Goal: Book appointment/travel/reservation

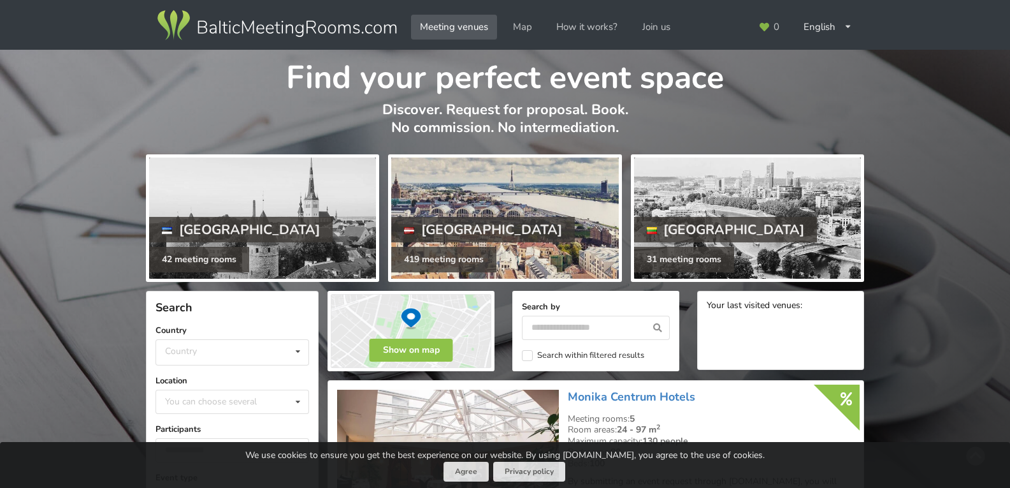
click at [535, 215] on div at bounding box center [504, 217] width 227 height 121
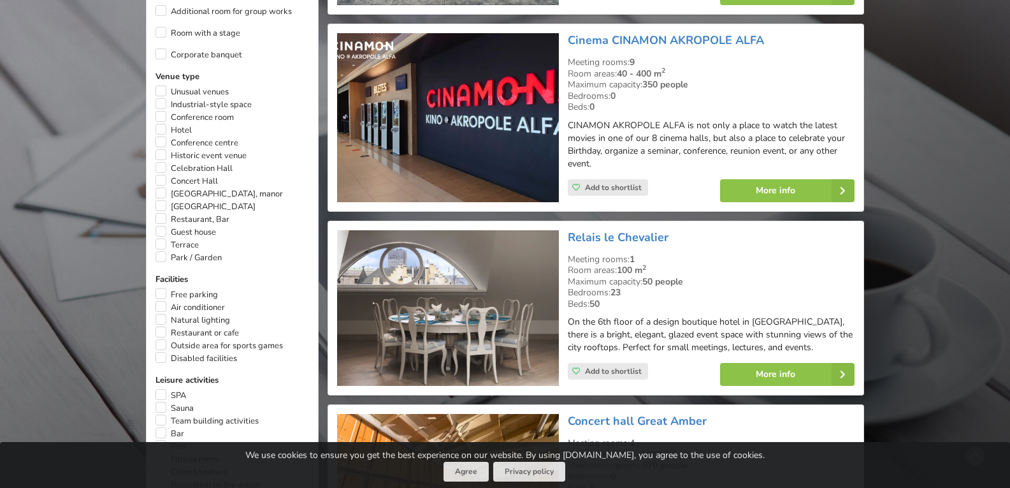
scroll to position [701, 0]
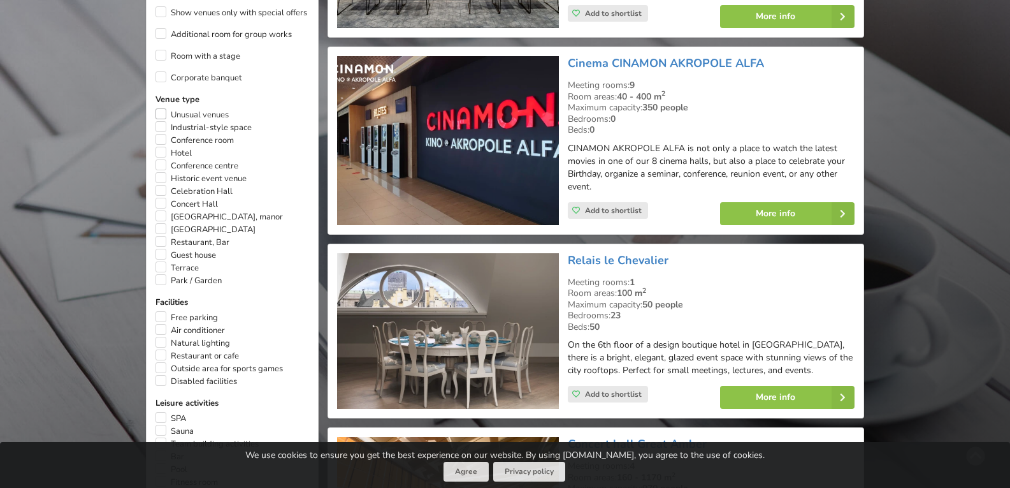
click at [161, 108] on label "Unusual venues" at bounding box center [192, 114] width 73 height 13
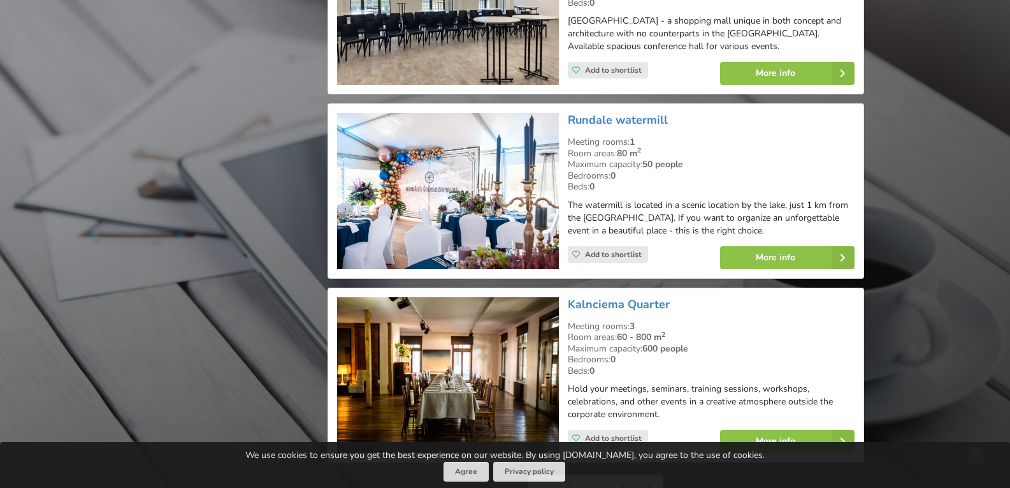
scroll to position [2899, 0]
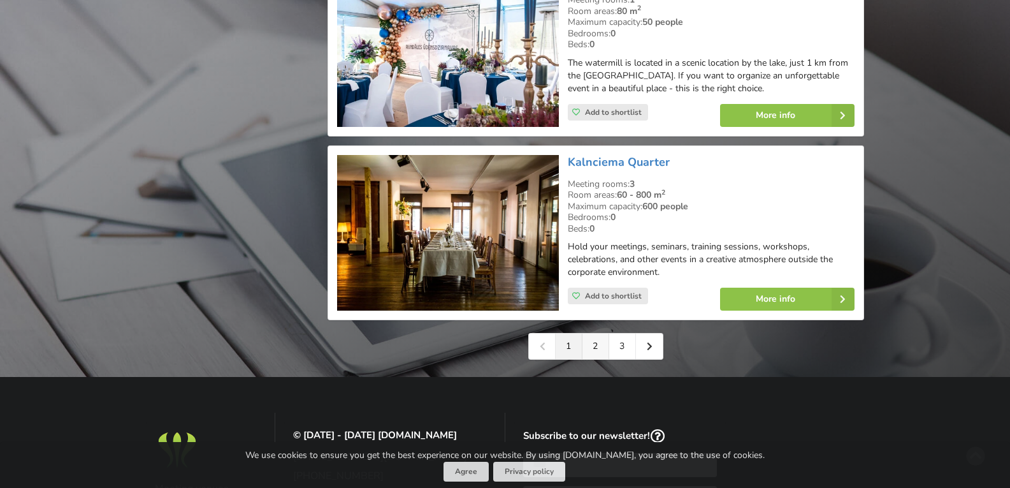
click at [602, 333] on link "2" at bounding box center [596, 345] width 27 height 25
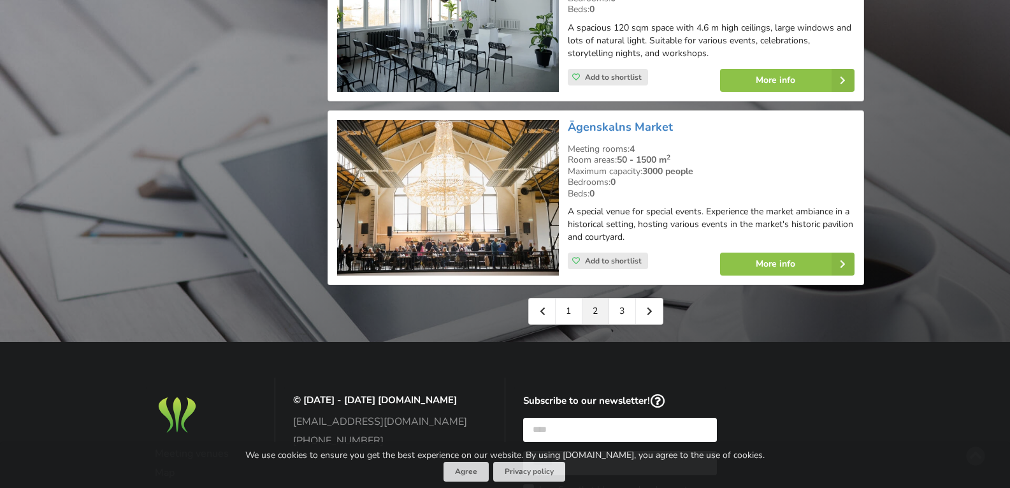
scroll to position [2932, 0]
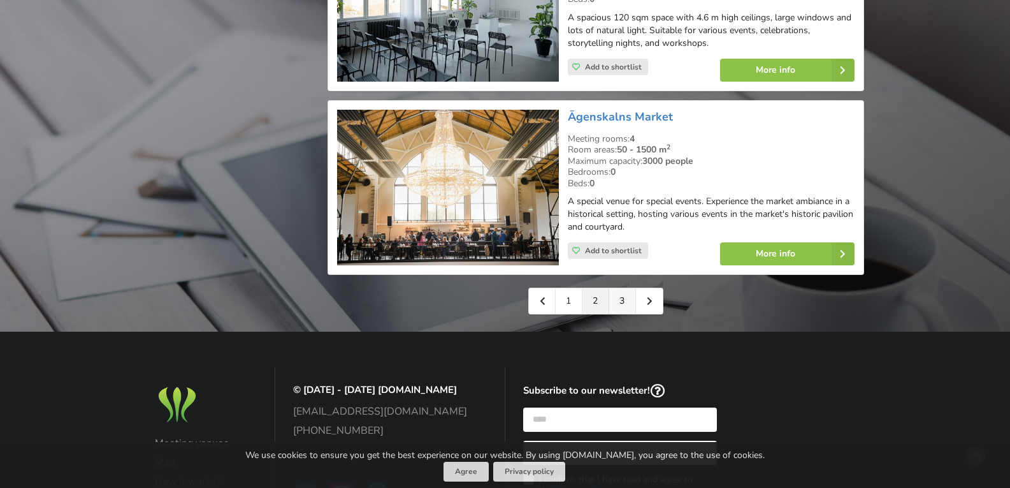
click at [628, 289] on link "3" at bounding box center [622, 300] width 27 height 25
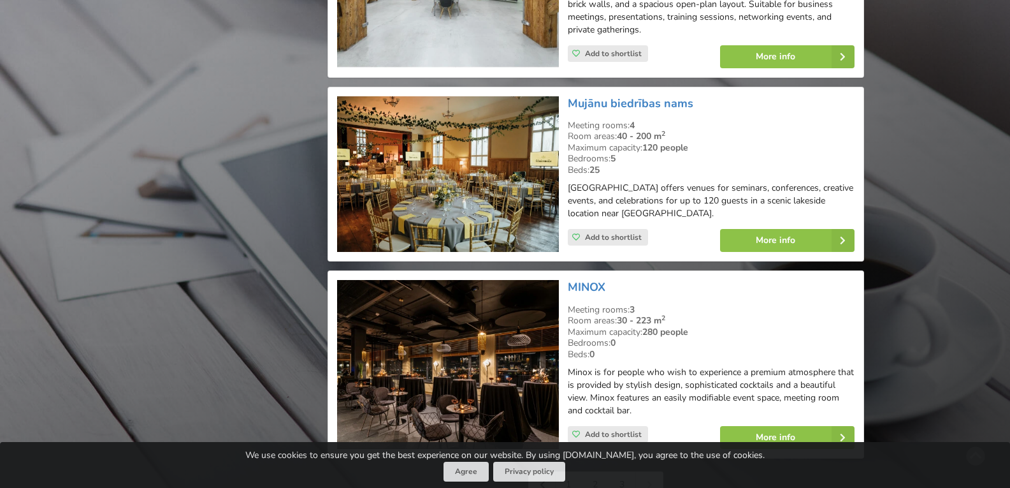
scroll to position [1530, 0]
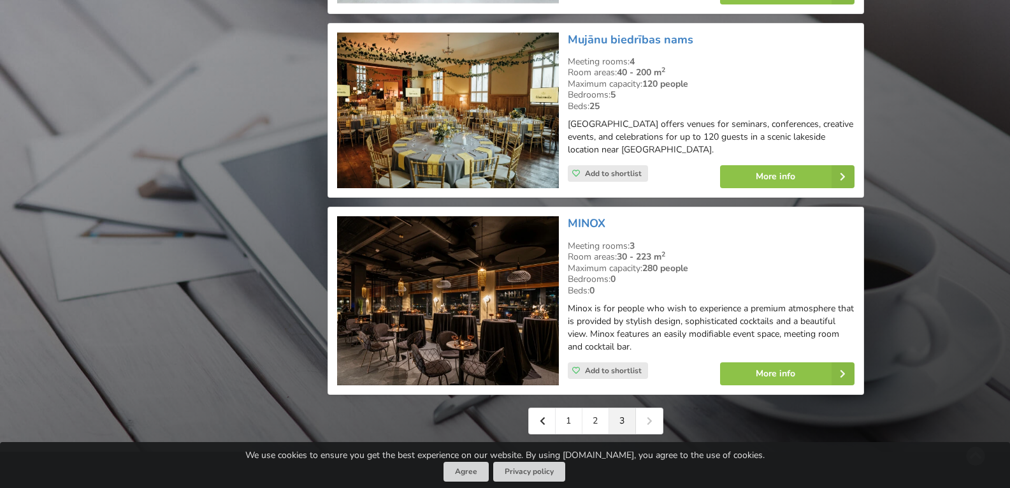
click at [487, 303] on img at bounding box center [447, 300] width 221 height 169
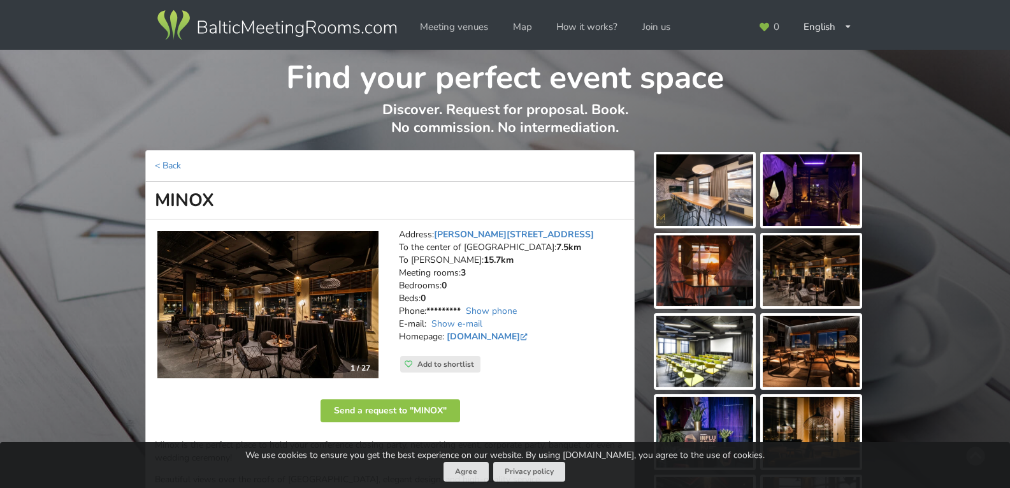
click at [690, 195] on img at bounding box center [704, 189] width 97 height 71
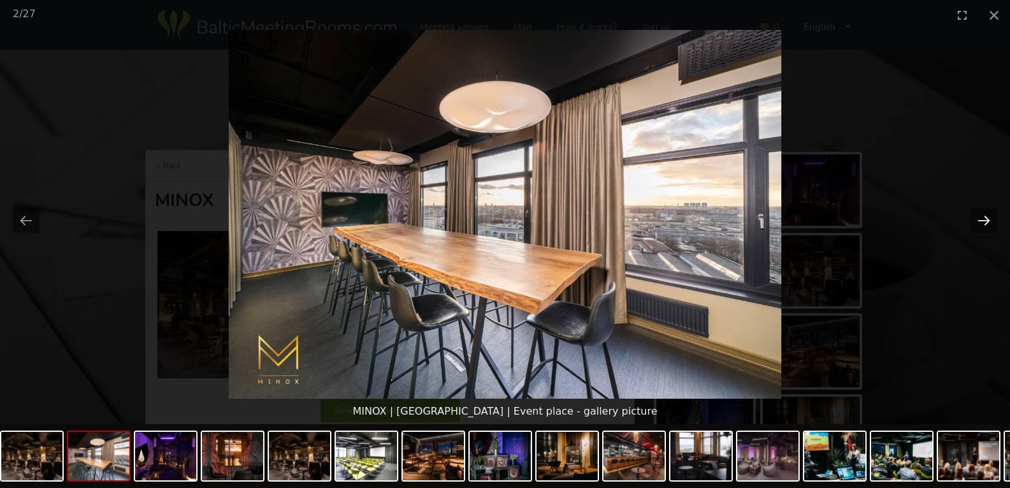
click at [985, 222] on button "Next slide" at bounding box center [984, 220] width 27 height 25
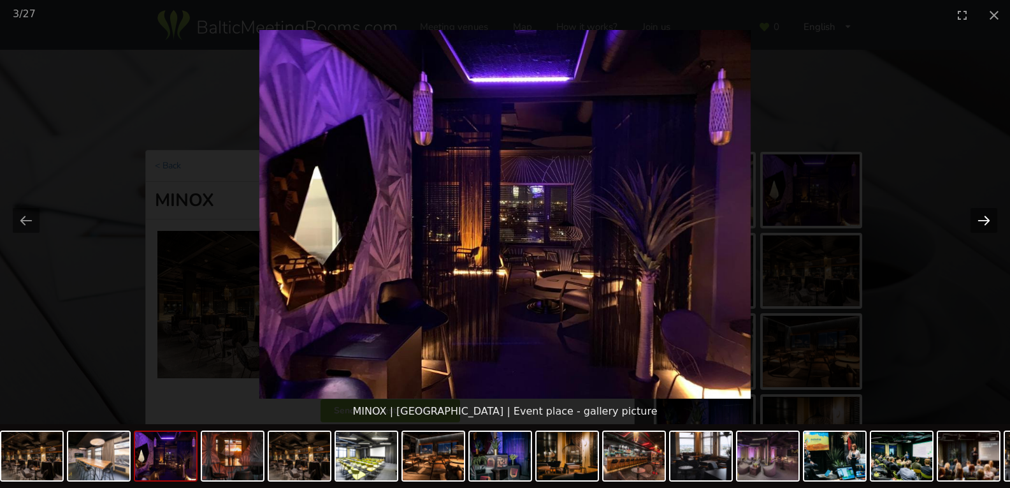
click at [983, 222] on button "Next slide" at bounding box center [984, 220] width 27 height 25
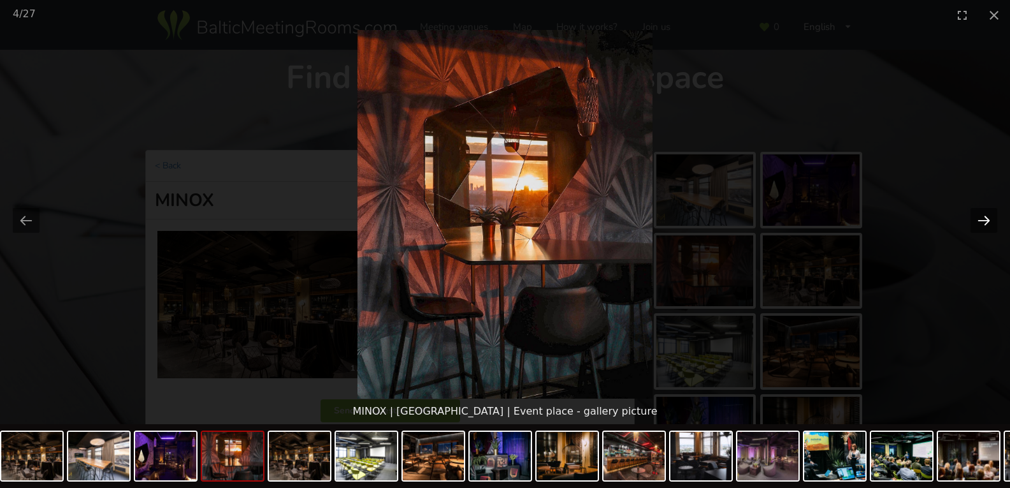
click at [983, 222] on button "Next slide" at bounding box center [984, 220] width 27 height 25
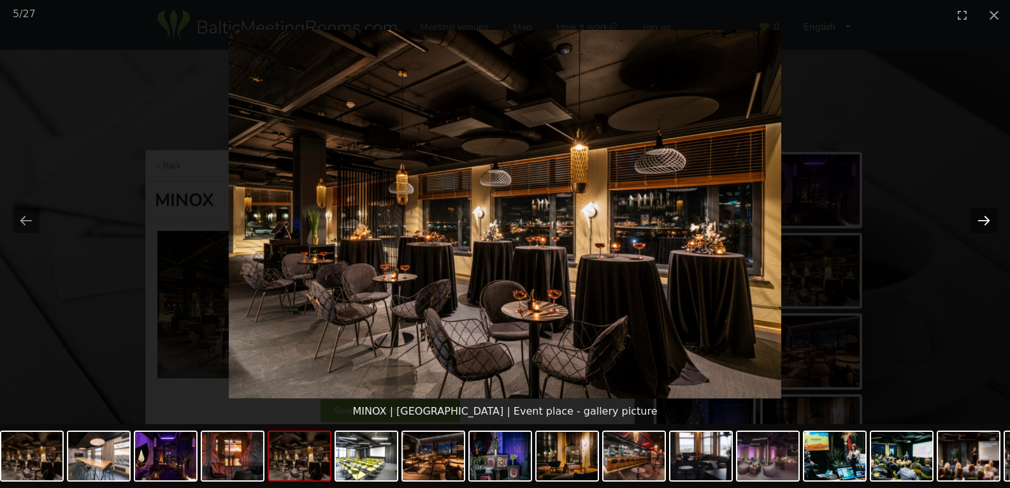
click at [983, 222] on button "Next slide" at bounding box center [984, 220] width 27 height 25
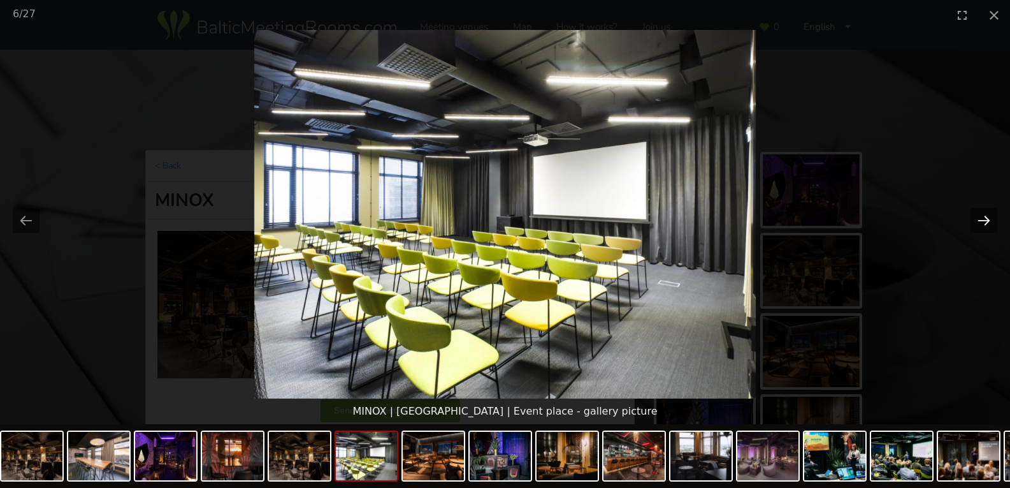
click at [983, 222] on button "Next slide" at bounding box center [984, 220] width 27 height 25
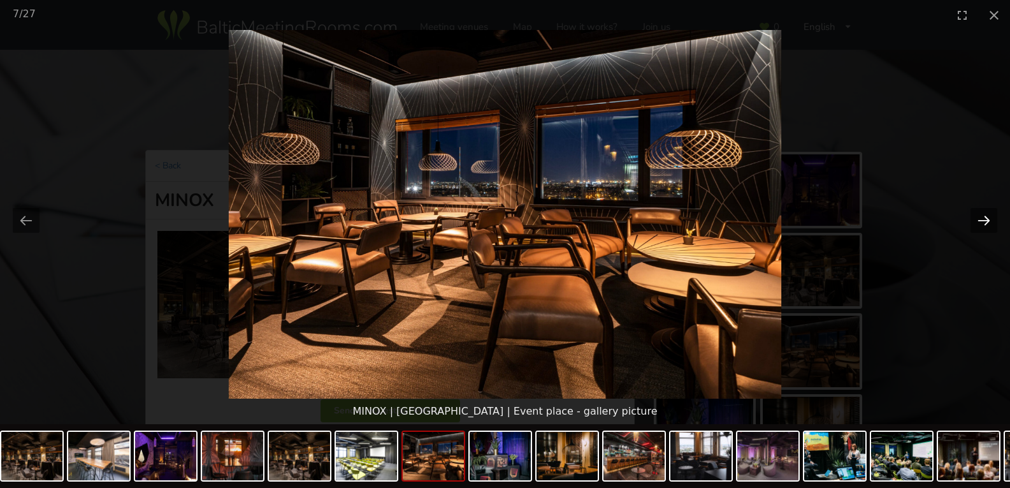
click at [981, 221] on button "Next slide" at bounding box center [984, 220] width 27 height 25
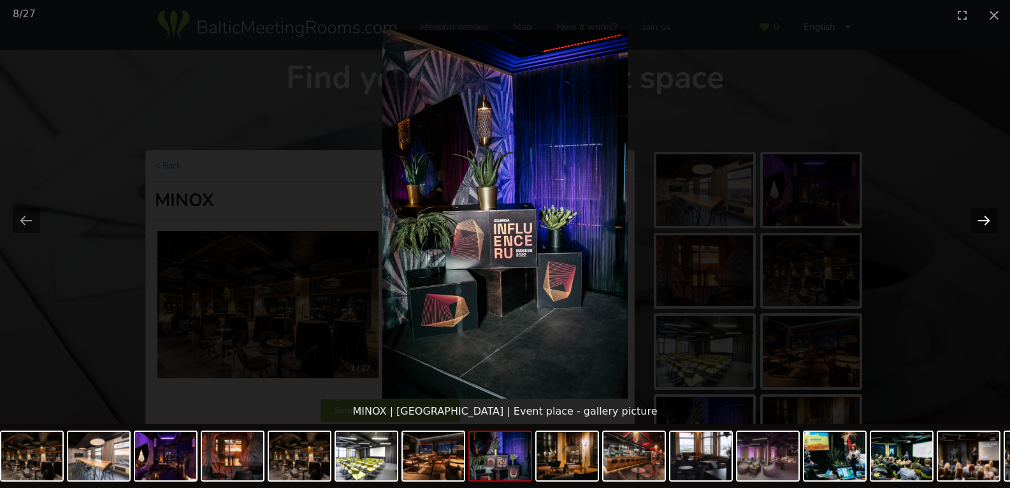
click at [981, 221] on button "Next slide" at bounding box center [984, 220] width 27 height 25
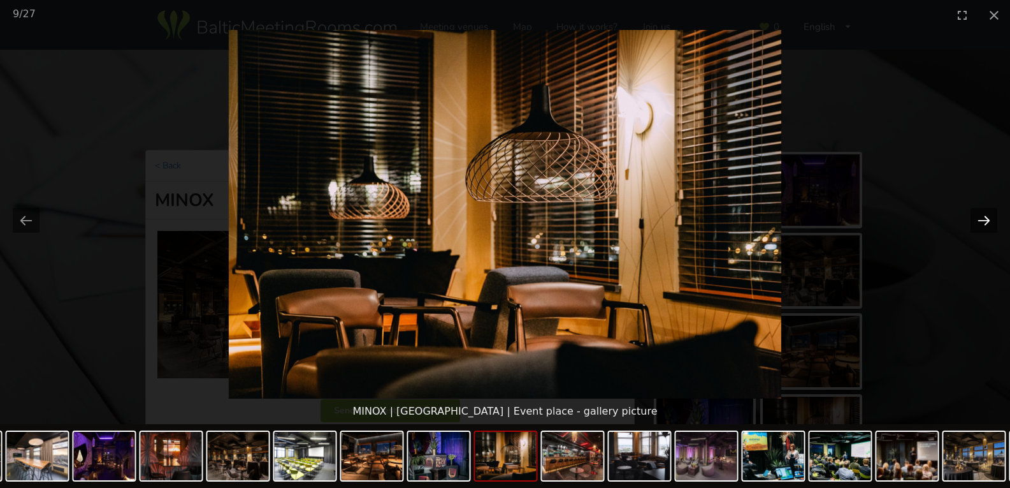
click at [981, 221] on button "Next slide" at bounding box center [984, 220] width 27 height 25
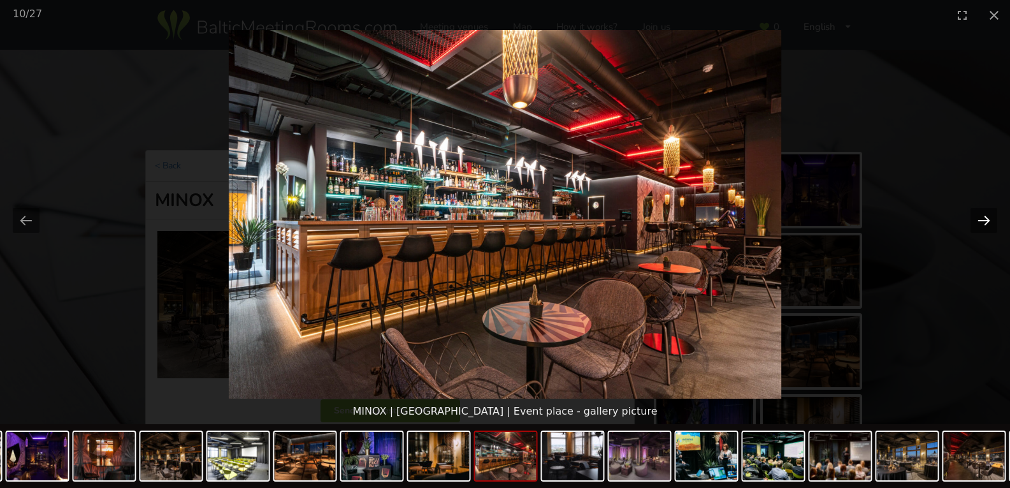
click at [980, 221] on button "Next slide" at bounding box center [984, 220] width 27 height 25
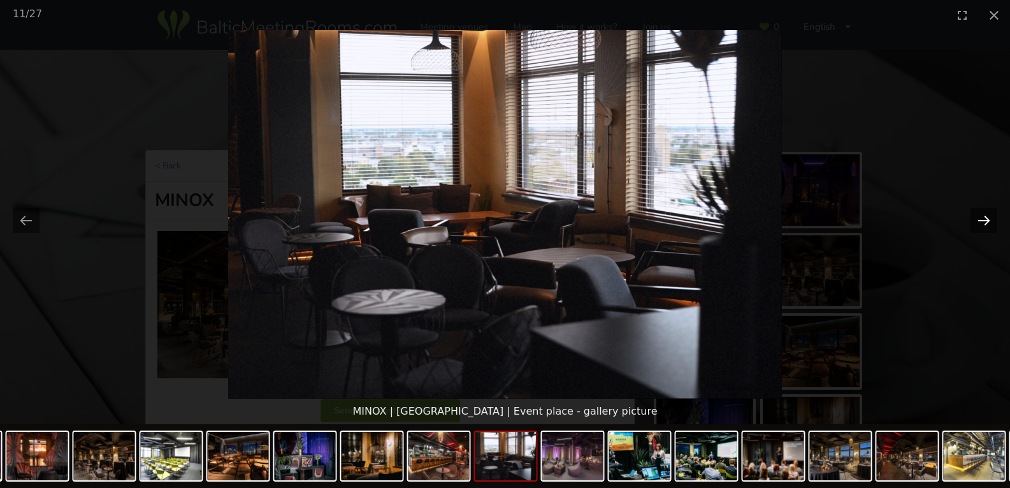
click at [980, 221] on button "Next slide" at bounding box center [984, 220] width 27 height 25
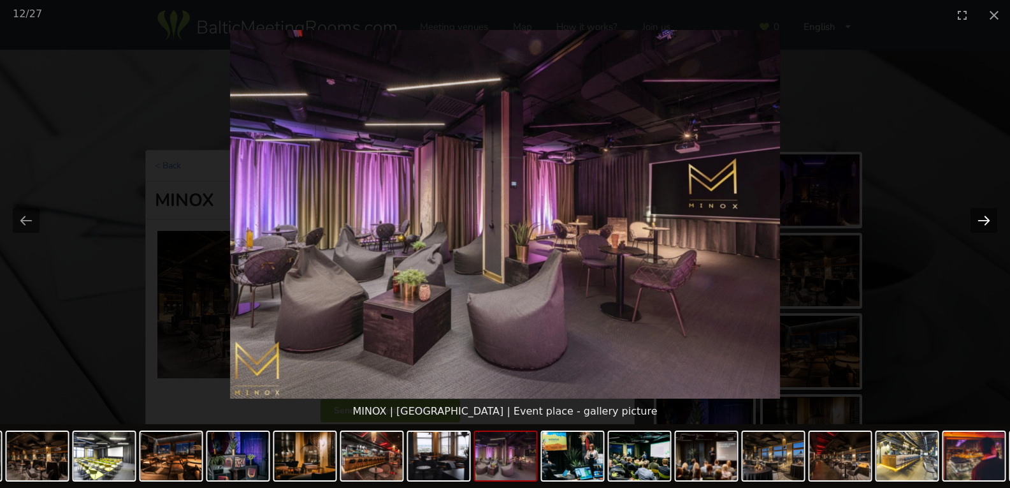
click at [980, 221] on button "Next slide" at bounding box center [984, 220] width 27 height 25
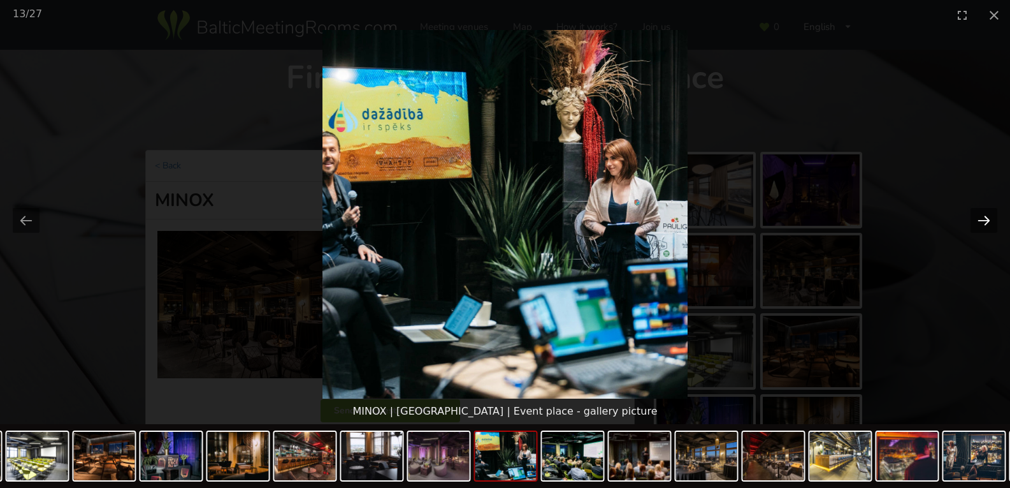
click at [983, 224] on button "Next slide" at bounding box center [984, 220] width 27 height 25
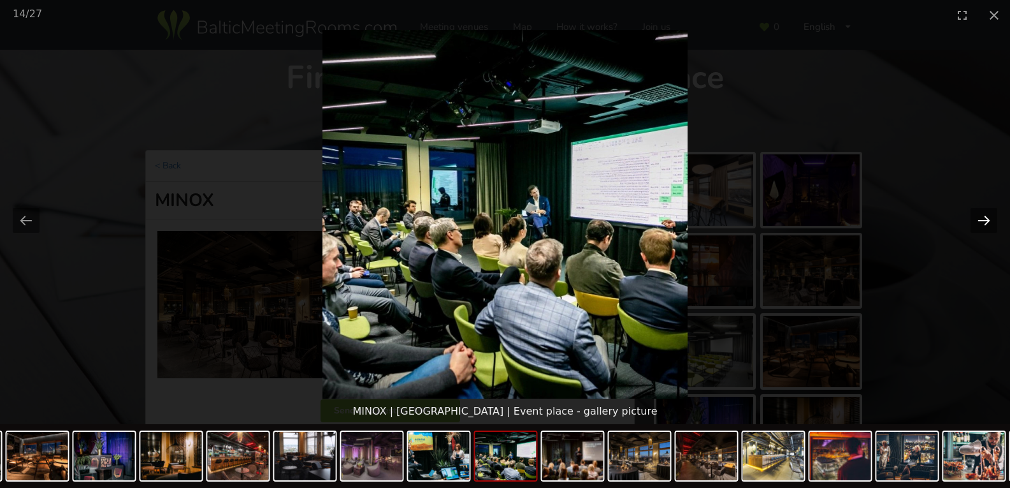
click at [983, 223] on button "Next slide" at bounding box center [984, 220] width 27 height 25
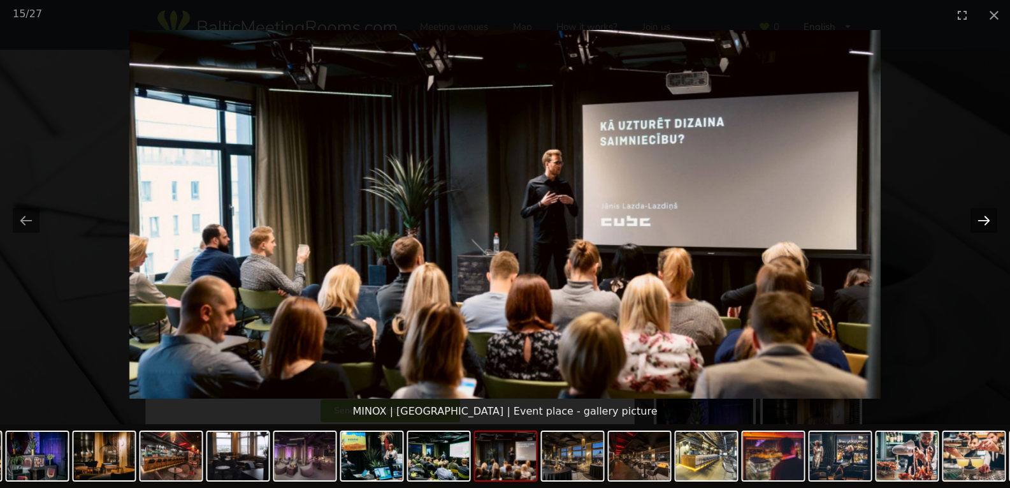
click at [983, 223] on button "Next slide" at bounding box center [984, 220] width 27 height 25
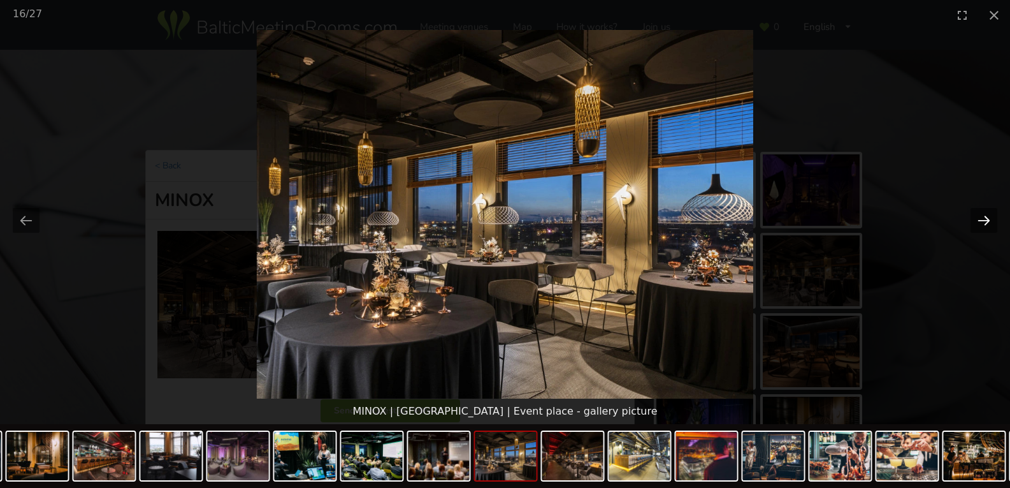
click at [983, 222] on button "Next slide" at bounding box center [984, 220] width 27 height 25
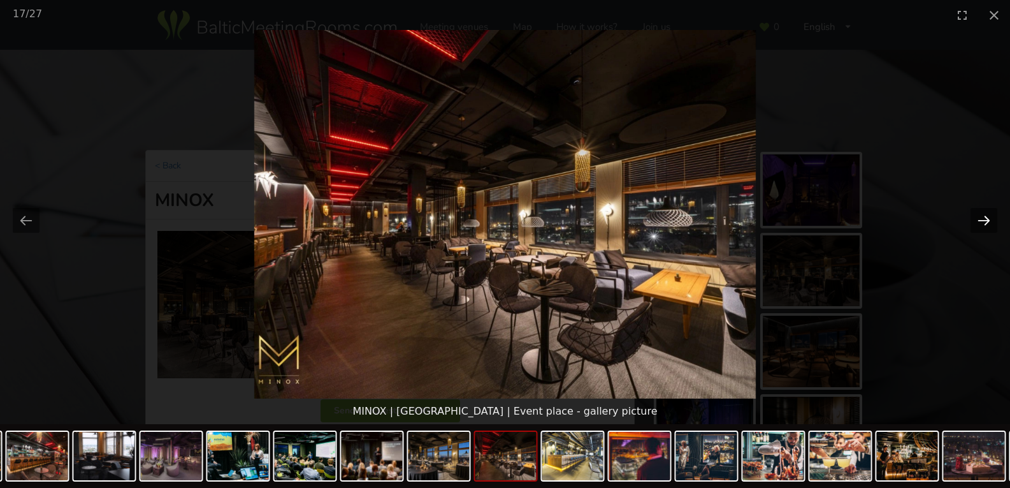
click at [983, 222] on button "Next slide" at bounding box center [984, 220] width 27 height 25
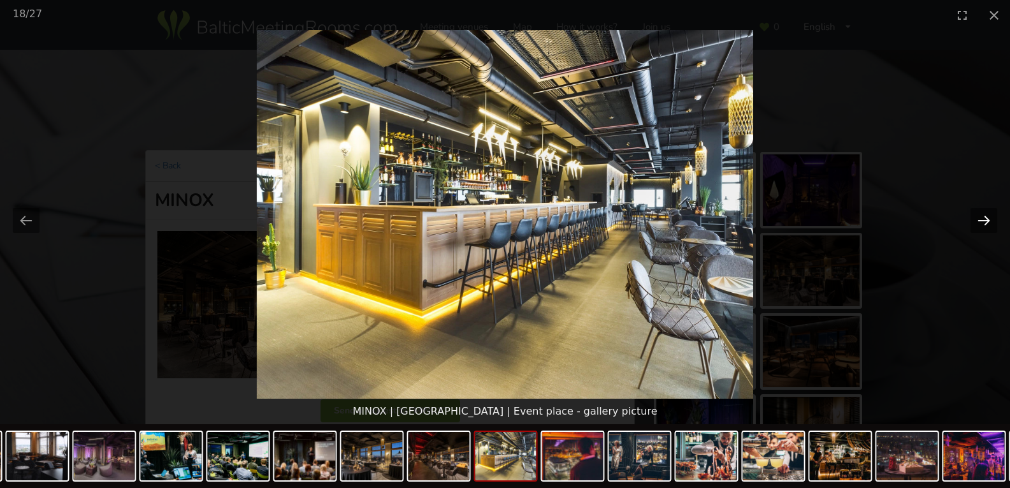
click at [982, 222] on button "Next slide" at bounding box center [984, 220] width 27 height 25
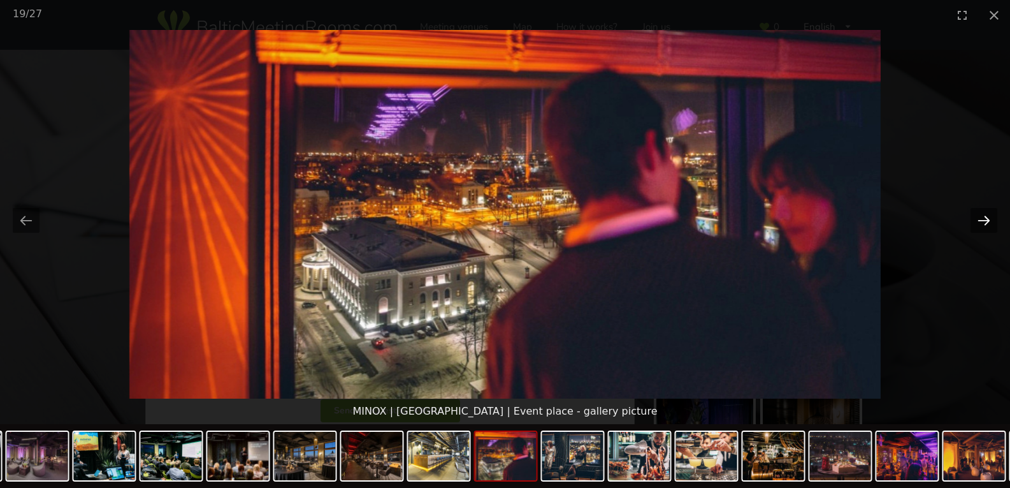
click at [982, 221] on button "Next slide" at bounding box center [984, 220] width 27 height 25
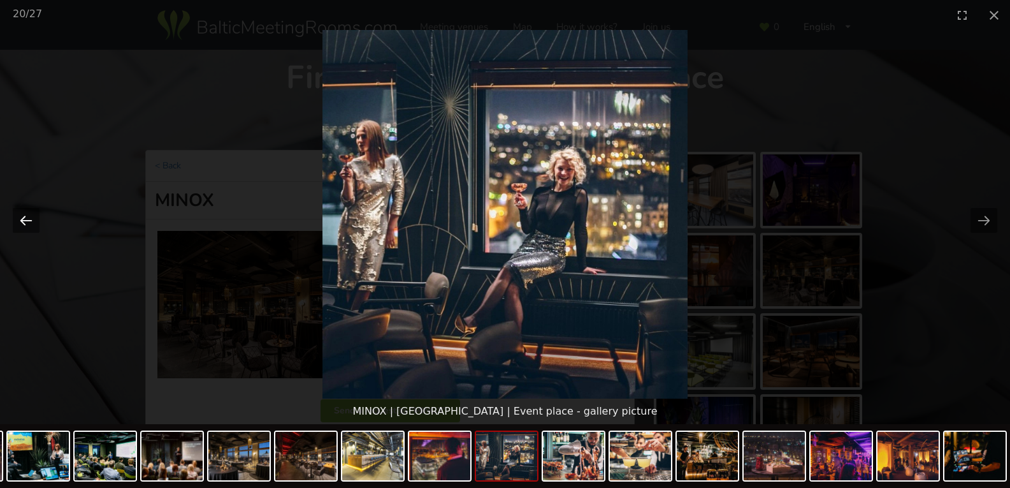
click at [28, 222] on button "Previous slide" at bounding box center [26, 220] width 27 height 25
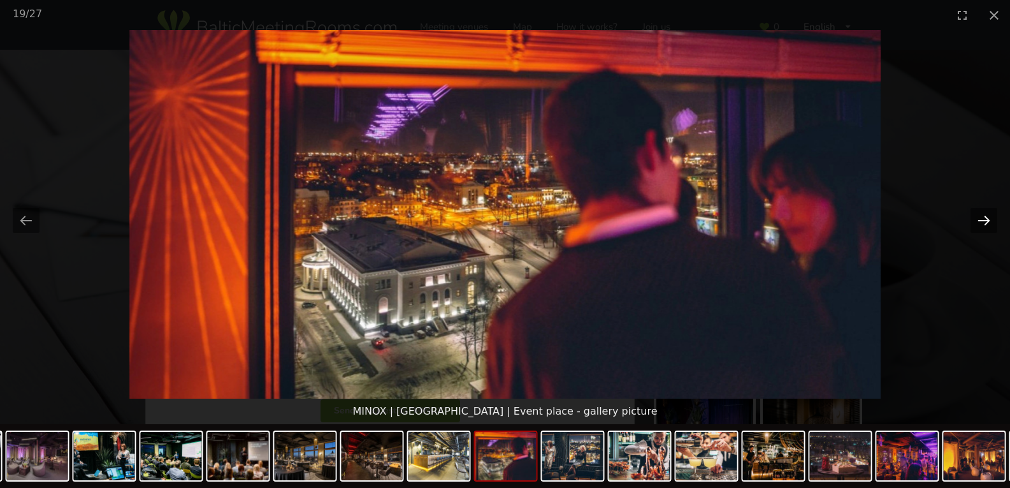
click at [982, 226] on button "Next slide" at bounding box center [984, 220] width 27 height 25
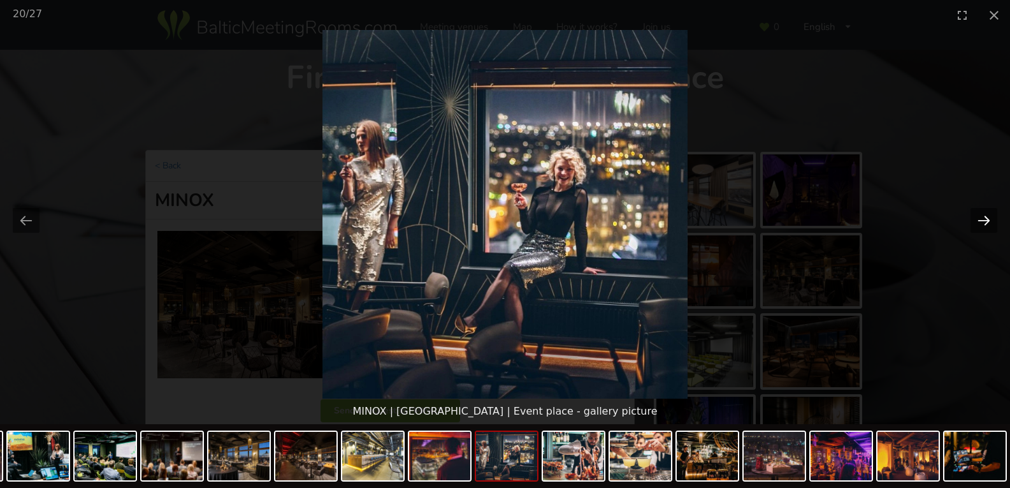
click at [983, 225] on button "Next slide" at bounding box center [984, 220] width 27 height 25
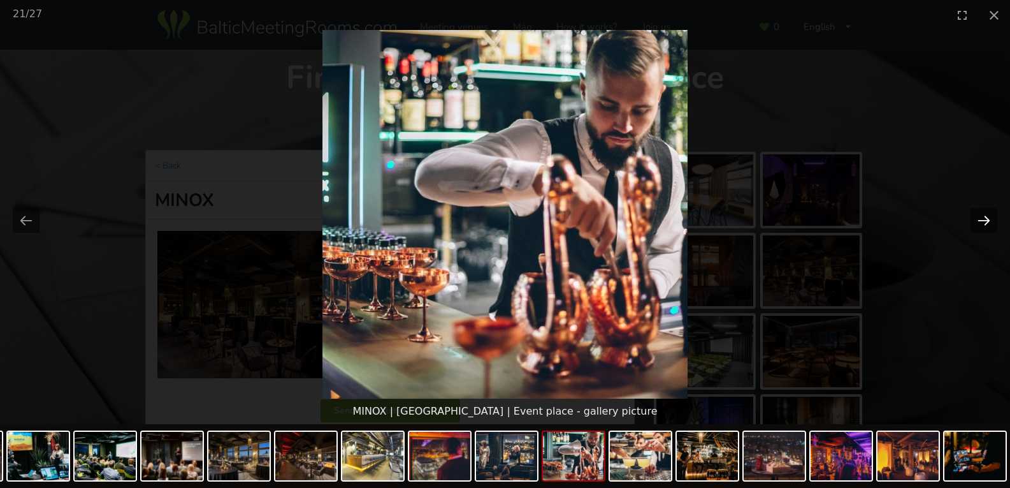
click at [983, 226] on button "Next slide" at bounding box center [984, 220] width 27 height 25
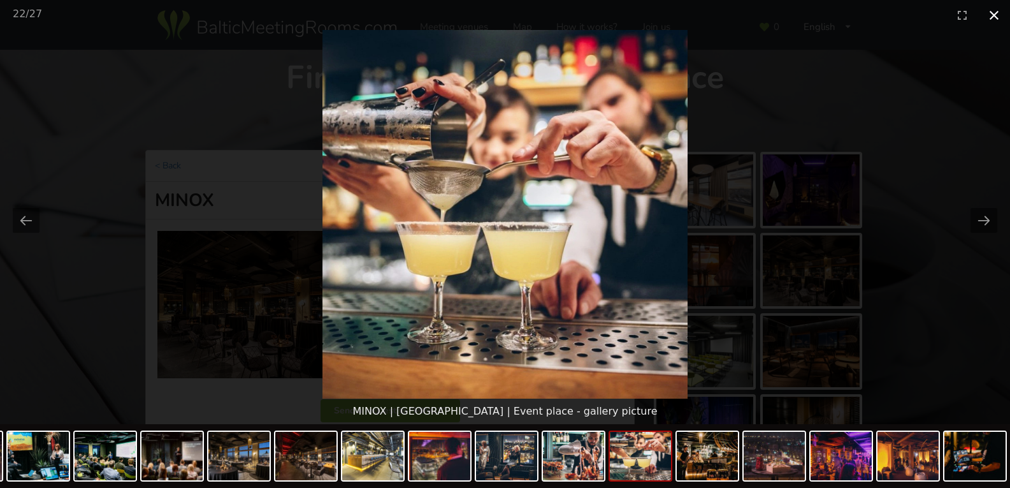
click at [987, 14] on button "Close gallery" at bounding box center [994, 15] width 32 height 30
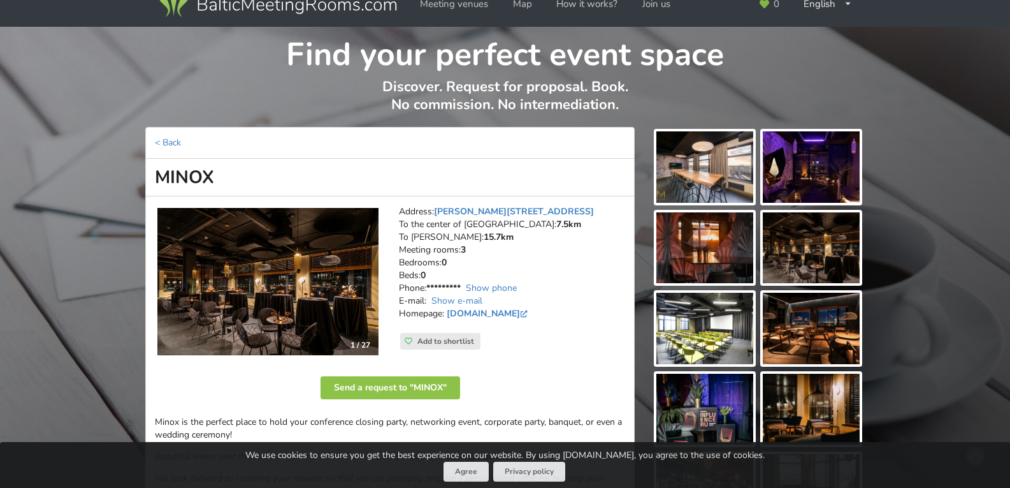
scroll to position [64, 0]
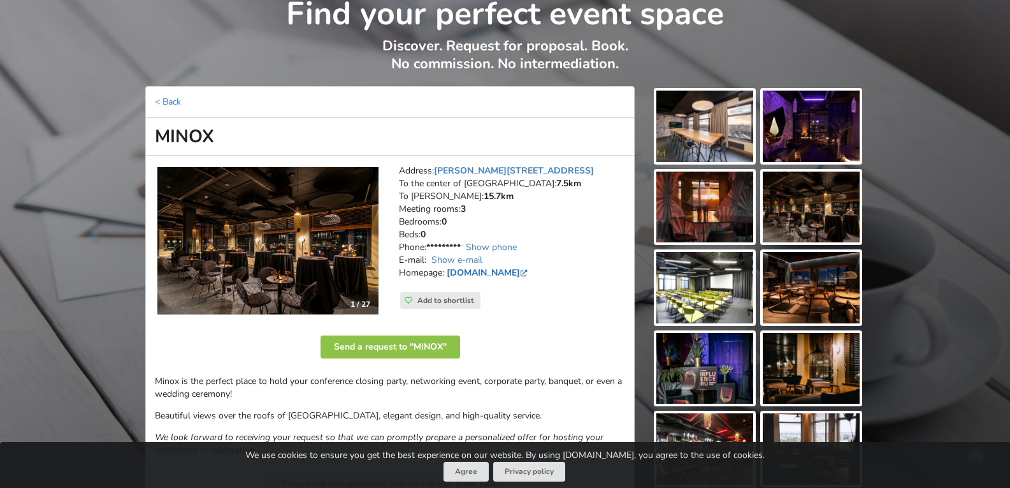
click at [483, 272] on link "[DOMAIN_NAME]" at bounding box center [488, 272] width 83 height 12
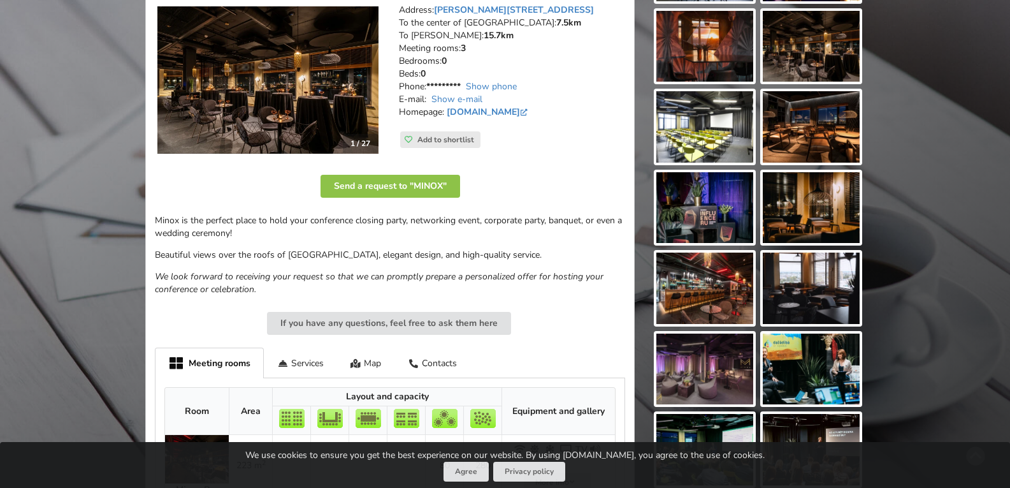
scroll to position [0, 0]
